Goal: Navigation & Orientation: Find specific page/section

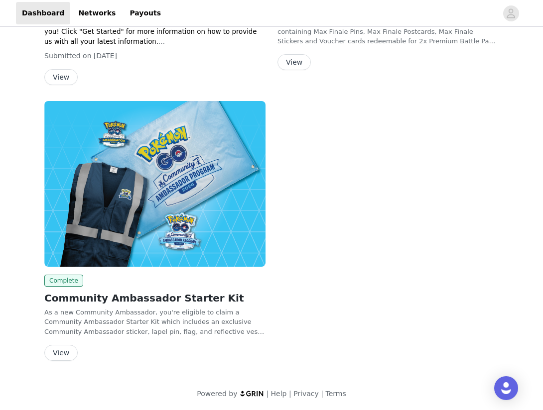
scroll to position [231, 0]
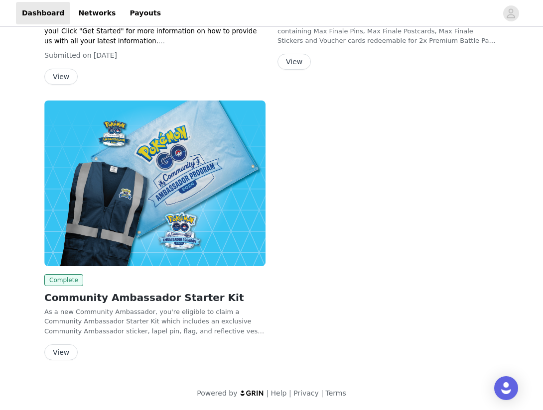
click at [63, 352] on button "View" at bounding box center [60, 353] width 33 height 16
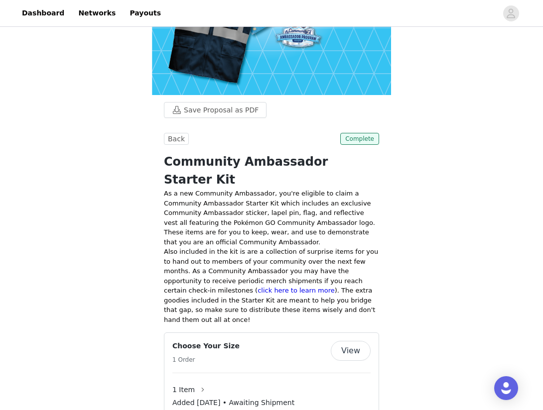
scroll to position [196, 0]
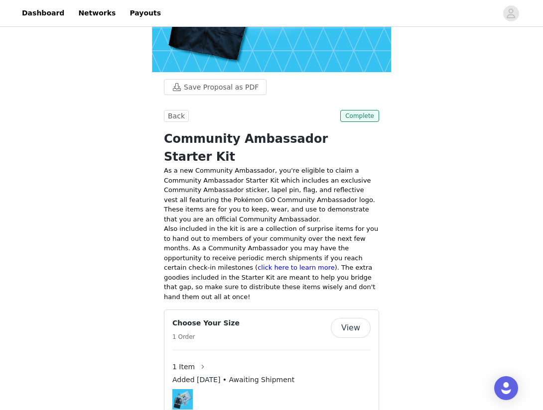
click at [347, 318] on button "View" at bounding box center [351, 328] width 40 height 20
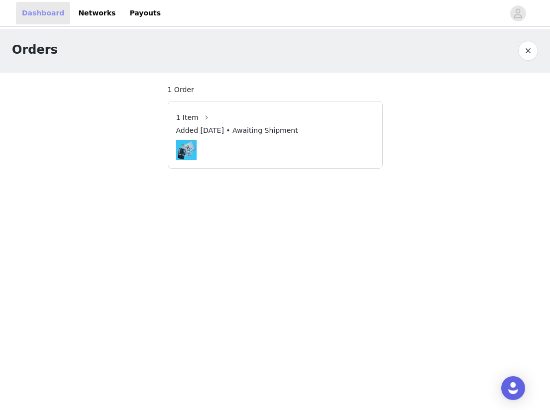
click at [38, 20] on link "Dashboard" at bounding box center [43, 13] width 54 height 22
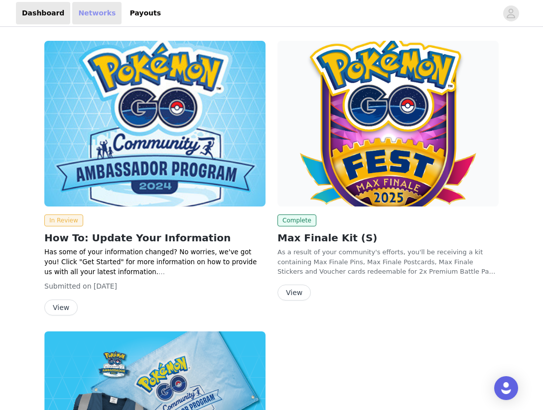
click at [85, 16] on link "Networks" at bounding box center [96, 13] width 49 height 22
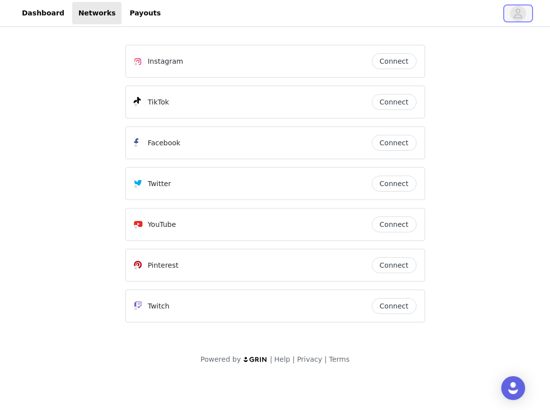
click at [524, 18] on button "button" at bounding box center [519, 13] width 28 height 16
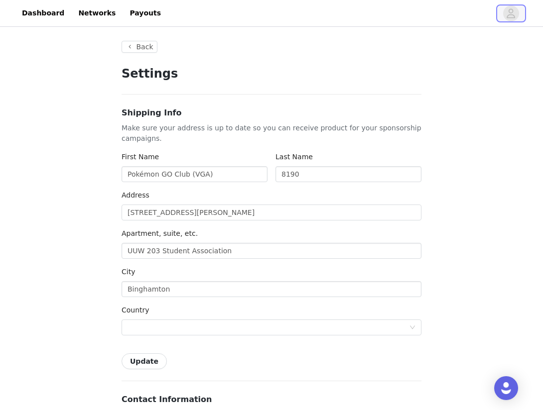
type input "+1 ([GEOGRAPHIC_DATA])"
